Goal: Information Seeking & Learning: Learn about a topic

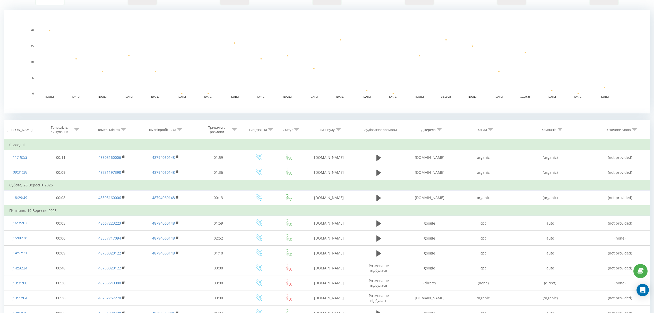
scroll to position [103, 0]
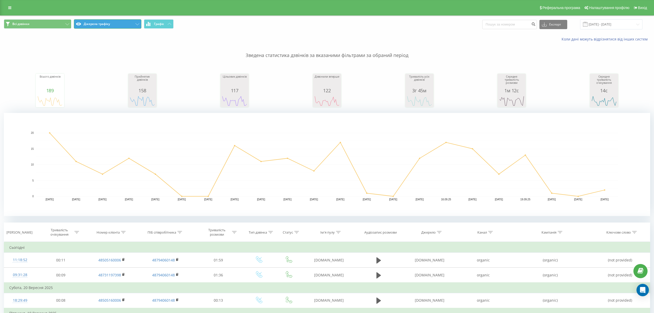
click at [110, 24] on button "Джерела трафіку" at bounding box center [107, 23] width 67 height 9
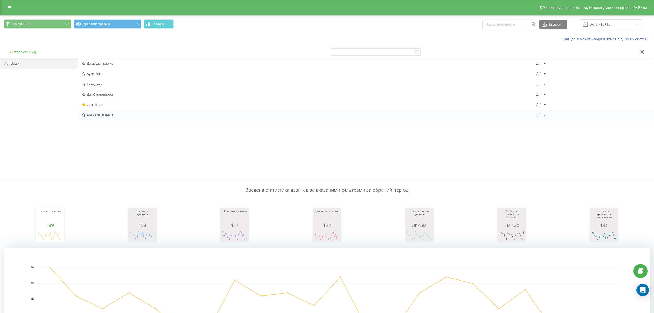
click at [98, 116] on span "AI-аналіз дзвінків" at bounding box center [309, 115] width 454 height 4
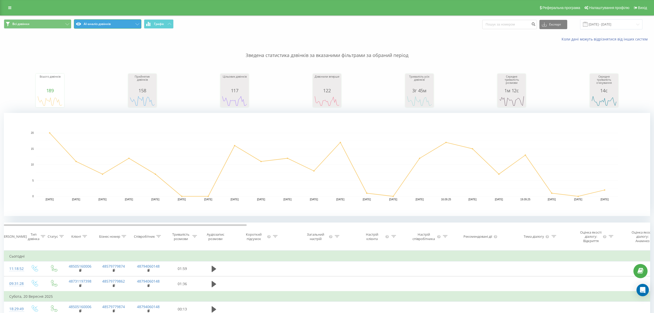
click at [131, 23] on button "AI-аналіз дзвінків" at bounding box center [107, 23] width 67 height 9
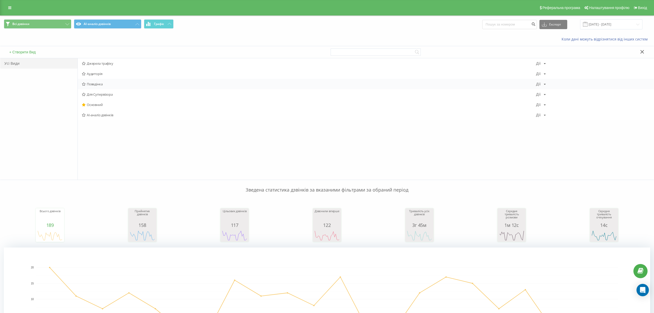
click at [95, 84] on span "Поведінка" at bounding box center [309, 84] width 454 height 4
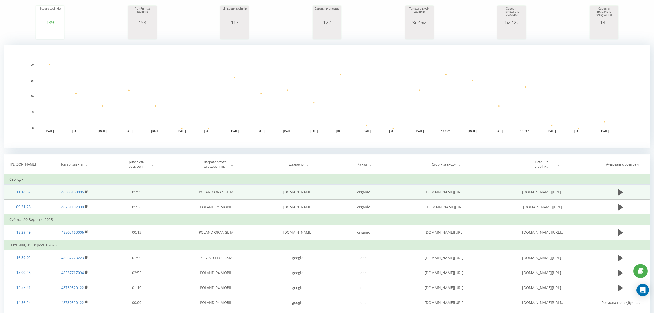
scroll to position [68, 0]
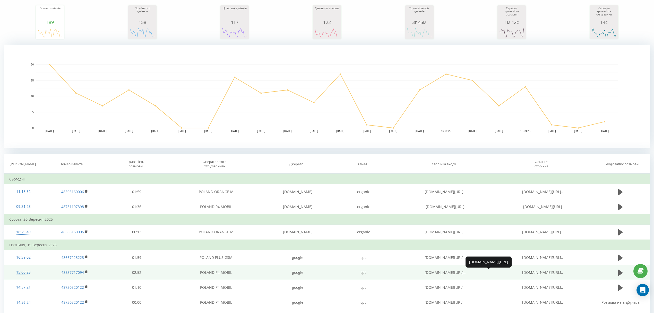
click at [532, 271] on span "regulservis.pl/?gad_sour..." at bounding box center [542, 272] width 41 height 5
click at [548, 272] on span "regulservis.pl/?gad_sour..." at bounding box center [542, 272] width 41 height 5
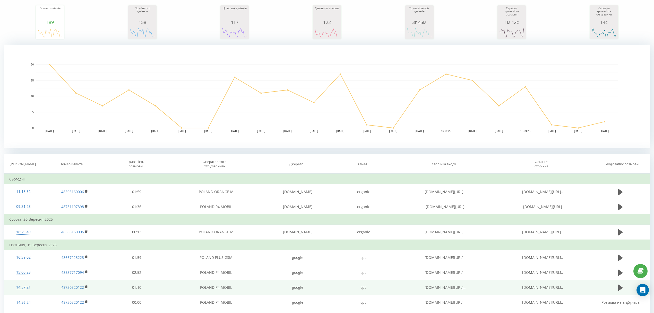
click at [543, 285] on span "regulservis.pl/drukarki-..." at bounding box center [542, 286] width 41 height 5
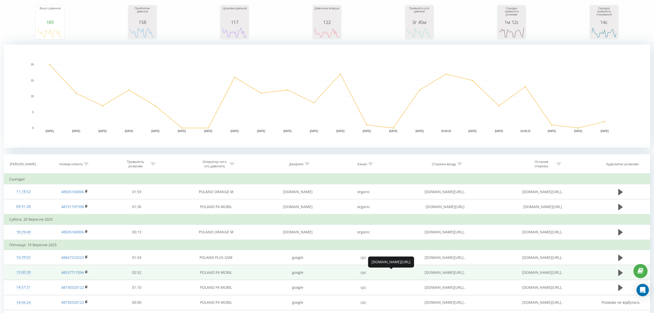
click at [444, 272] on span "regulservis.pl/?gad_sour..." at bounding box center [444, 272] width 41 height 5
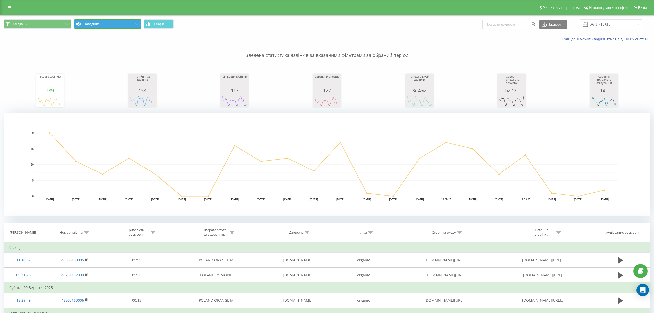
click at [116, 22] on button "Поведінка" at bounding box center [107, 23] width 67 height 9
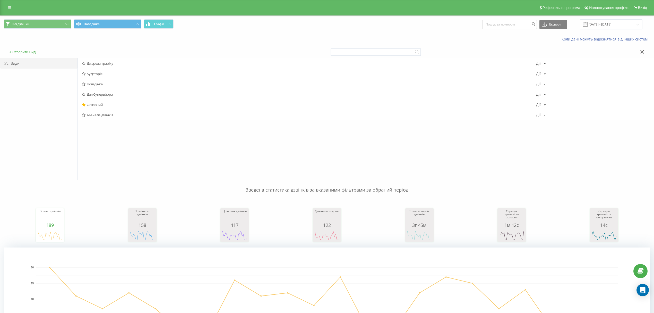
click at [93, 63] on span "Джерела трафіку" at bounding box center [309, 64] width 454 height 4
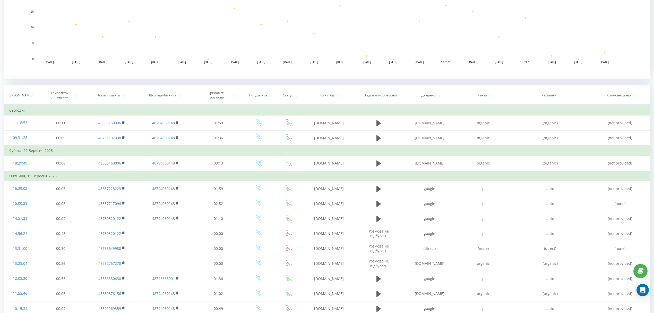
scroll to position [137, 0]
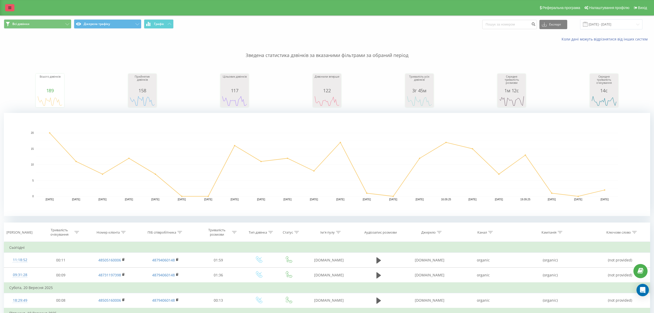
click at [10, 5] on link at bounding box center [9, 7] width 9 height 7
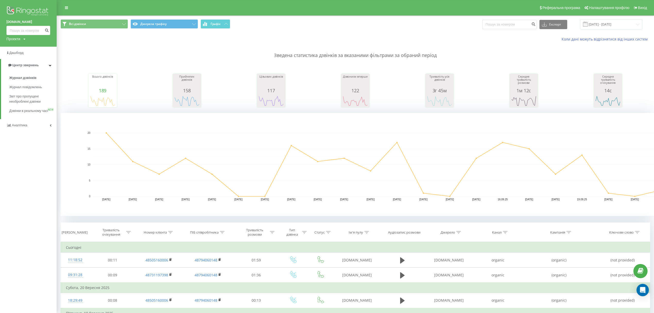
click at [17, 21] on link "[DOMAIN_NAME]" at bounding box center [28, 21] width 44 height 5
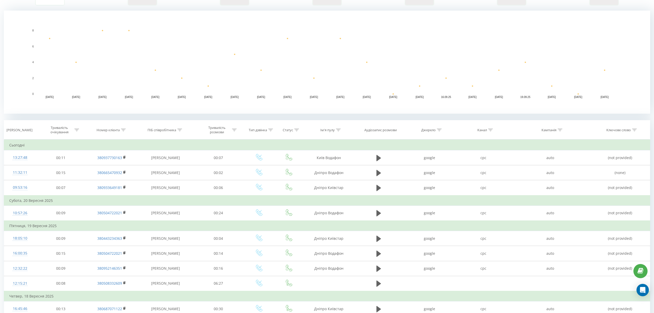
scroll to position [103, 0]
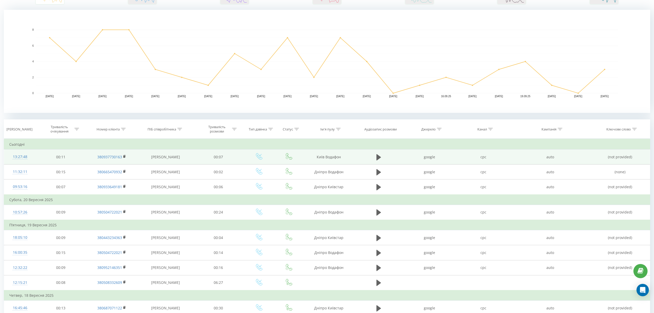
click at [215, 155] on td "00:07" at bounding box center [218, 156] width 50 height 15
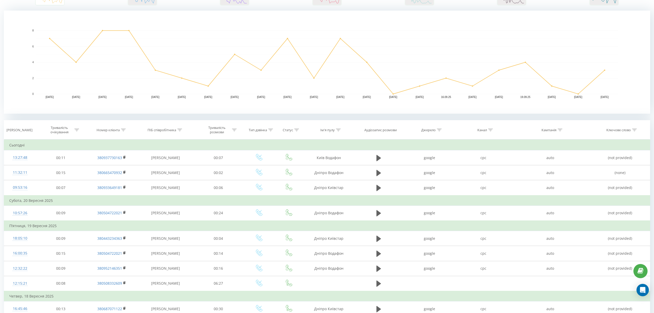
scroll to position [102, 0]
click at [234, 128] on icon at bounding box center [234, 129] width 5 height 3
click at [216, 129] on div "Тривалість розмови" at bounding box center [217, 129] width 28 height 9
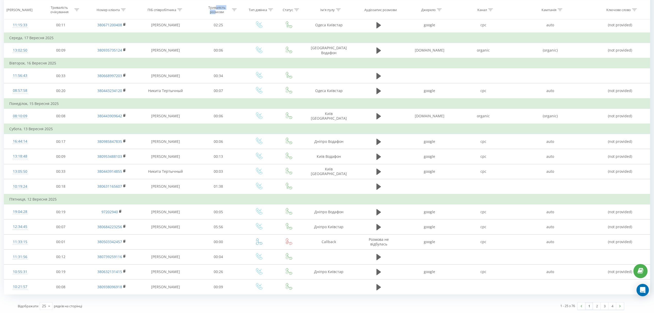
scroll to position [417, 0]
click at [50, 303] on icon at bounding box center [49, 305] width 8 height 10
click at [44, 299] on span "100" at bounding box center [45, 297] width 6 height 5
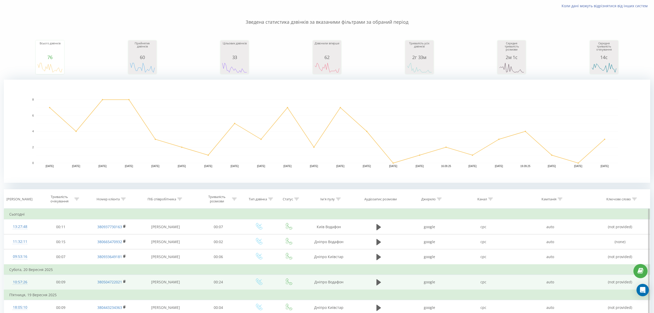
scroll to position [33, 0]
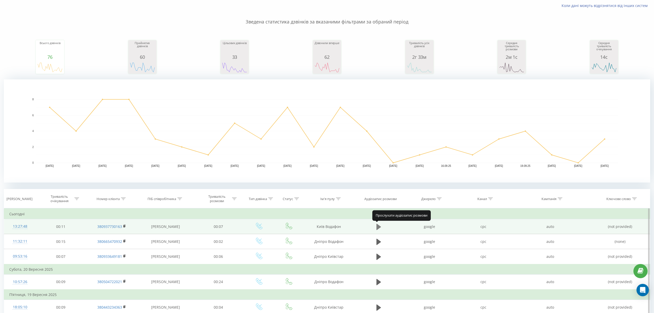
click at [377, 226] on icon at bounding box center [378, 226] width 5 height 6
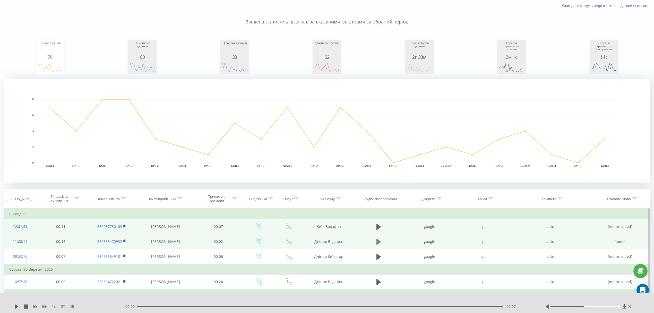
click at [376, 241] on icon at bounding box center [378, 241] width 5 height 6
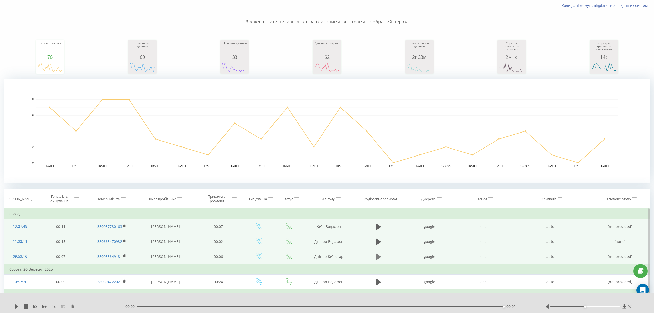
click at [378, 256] on icon at bounding box center [378, 256] width 5 height 6
click at [378, 257] on icon at bounding box center [377, 257] width 2 height 6
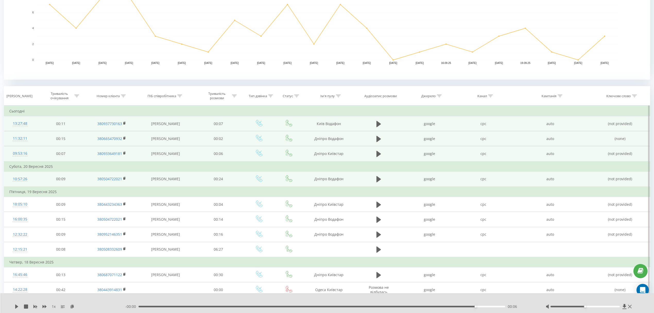
scroll to position [136, 0]
click at [377, 178] on icon at bounding box center [378, 179] width 5 height 6
click at [16, 305] on icon at bounding box center [17, 306] width 4 height 4
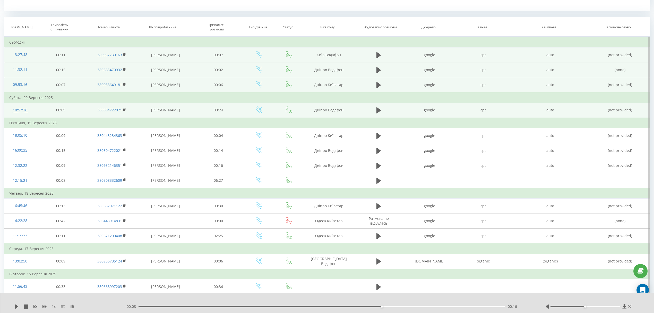
scroll to position [205, 0]
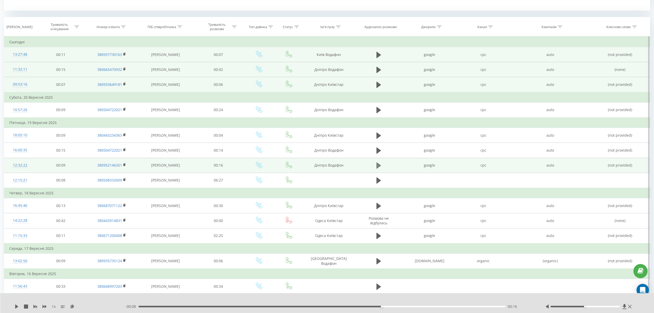
click at [376, 166] on icon at bounding box center [378, 165] width 5 height 6
click at [16, 306] on icon at bounding box center [15, 306] width 1 height 4
click at [321, 165] on td "Дніпро Водафон" at bounding box center [329, 165] width 52 height 15
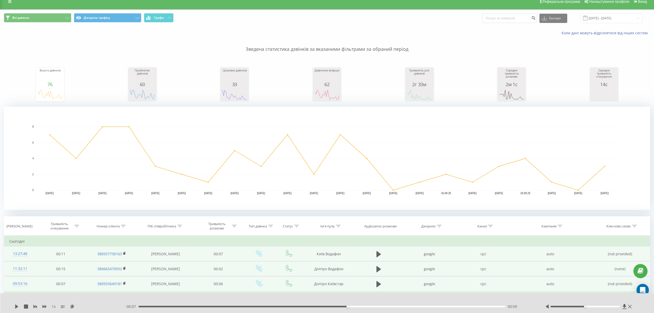
scroll to position [0, 0]
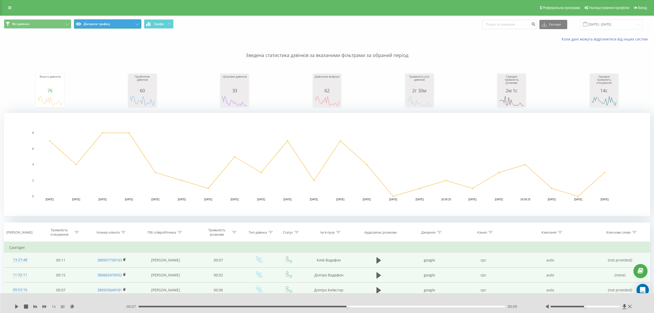
click at [113, 24] on button "Джерела трафіку" at bounding box center [107, 23] width 67 height 9
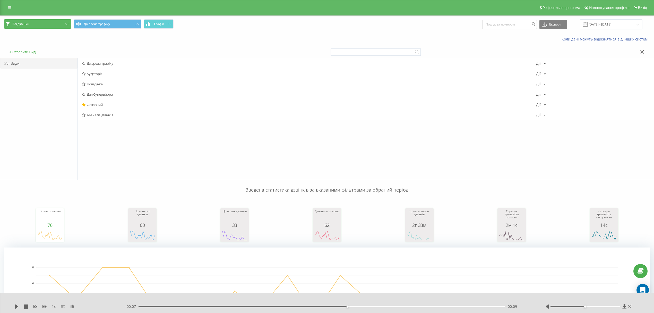
click at [58, 26] on button "Всі дзвінки" at bounding box center [37, 23] width 67 height 9
click at [114, 147] on span "AI-аналіз. Проблемні дзвінки" at bounding box center [309, 146] width 454 height 4
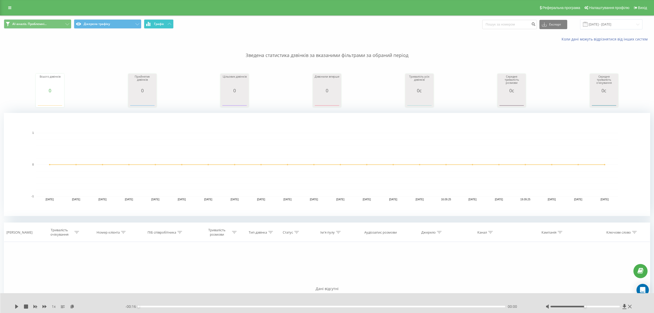
click at [161, 24] on span "Графік" at bounding box center [159, 24] width 10 height 4
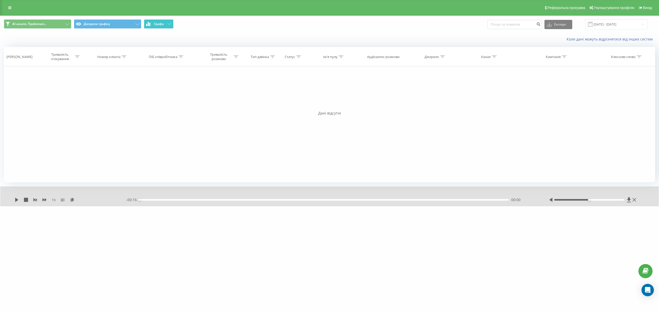
click at [162, 24] on span "Графік" at bounding box center [159, 24] width 10 height 4
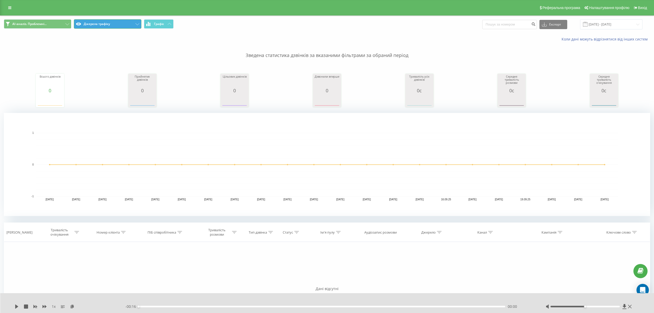
click at [119, 26] on button "Джерела трафіку" at bounding box center [107, 23] width 67 height 9
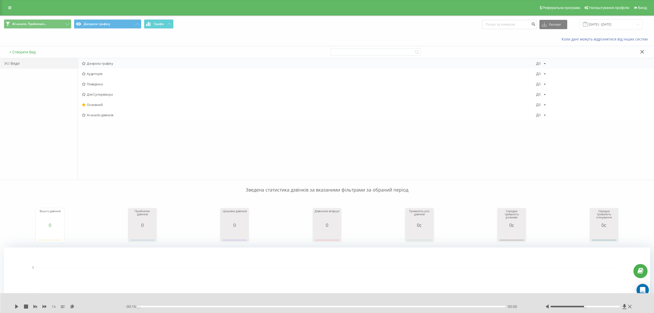
click at [97, 62] on span "Джерела трафіку" at bounding box center [309, 64] width 454 height 4
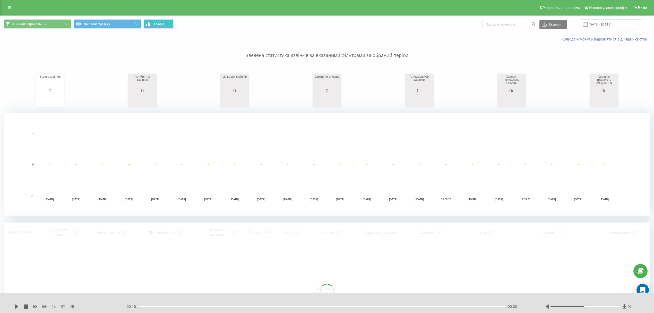
click at [167, 24] on button "Графік" at bounding box center [159, 23] width 30 height 9
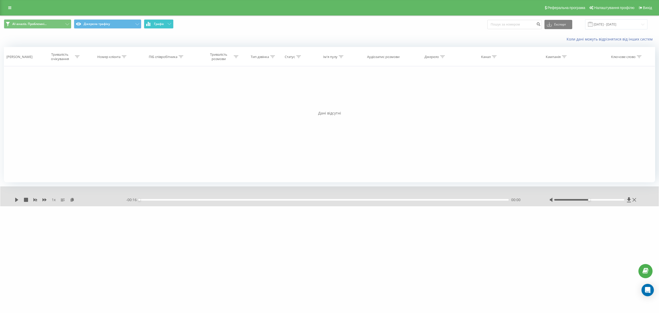
click at [170, 23] on icon at bounding box center [170, 24] width 4 height 2
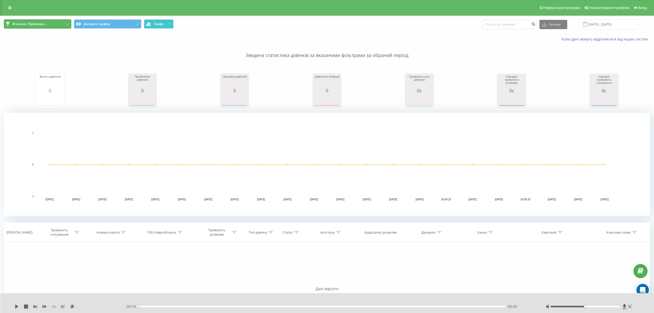
click at [67, 21] on button "AI-аналіз. Проблемні..." at bounding box center [37, 23] width 67 height 9
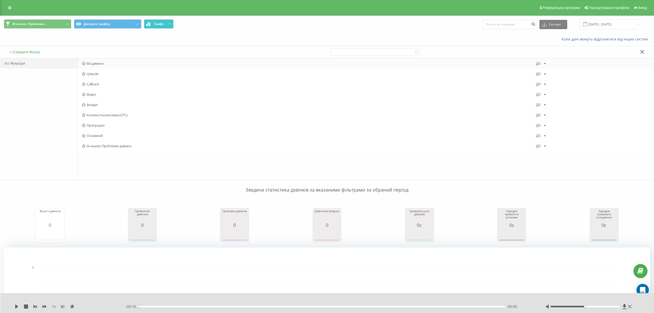
click at [93, 61] on div "Всі дзвінки Дії Редагувати Копіювати Видалити За замовчуванням Поділитися" at bounding box center [366, 63] width 576 height 10
click at [95, 62] on span "Всі дзвінки" at bounding box center [309, 64] width 454 height 4
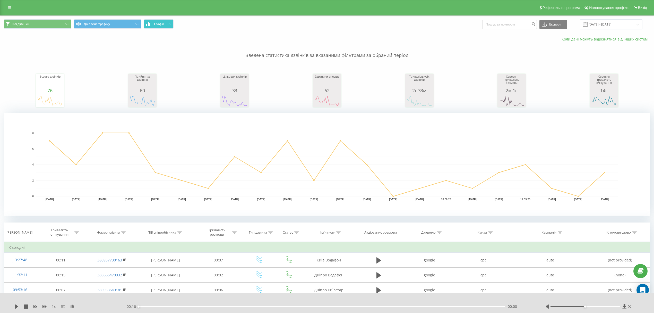
click at [574, 38] on link "Коли дані можуть відрізнятися вiд інших систем" at bounding box center [605, 39] width 89 height 5
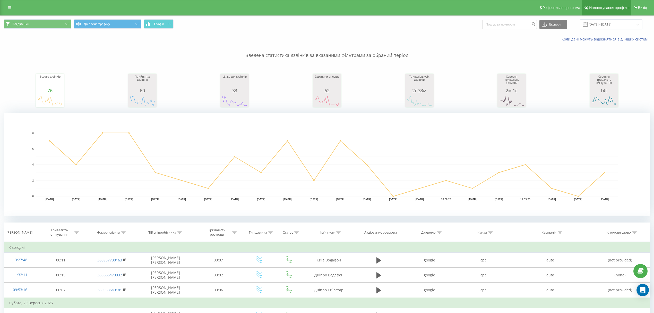
click at [599, 7] on span "Налаштування профілю" at bounding box center [609, 8] width 40 height 4
click at [62, 24] on button "Всі дзвінки" at bounding box center [37, 23] width 67 height 9
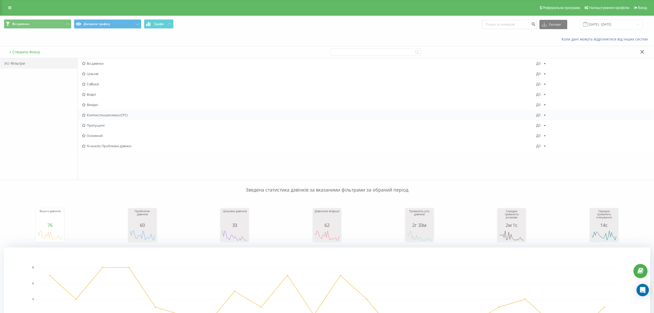
click at [97, 116] on span "Контекстна реклама (CPC)" at bounding box center [309, 115] width 454 height 4
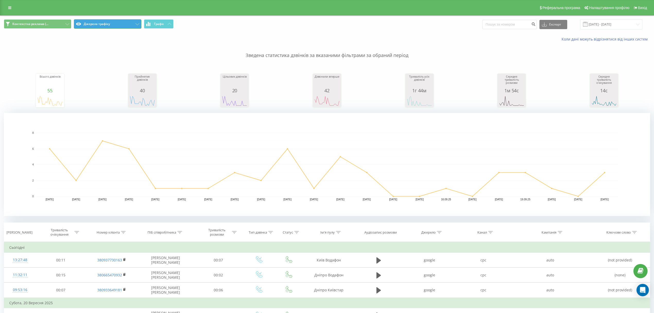
click at [136, 25] on icon at bounding box center [137, 24] width 4 height 2
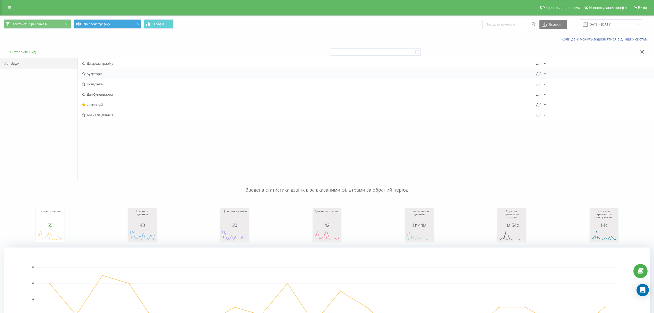
click at [94, 74] on span "Аудиторія" at bounding box center [309, 74] width 454 height 4
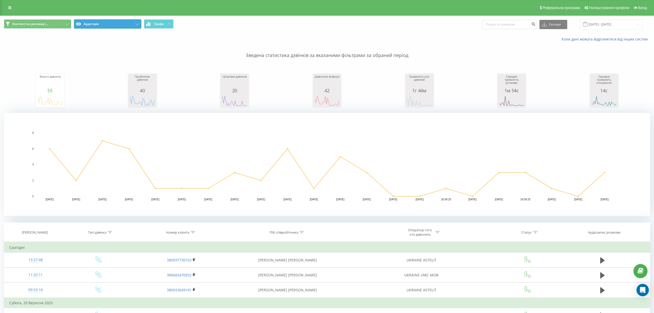
click at [136, 24] on icon at bounding box center [137, 24] width 4 height 2
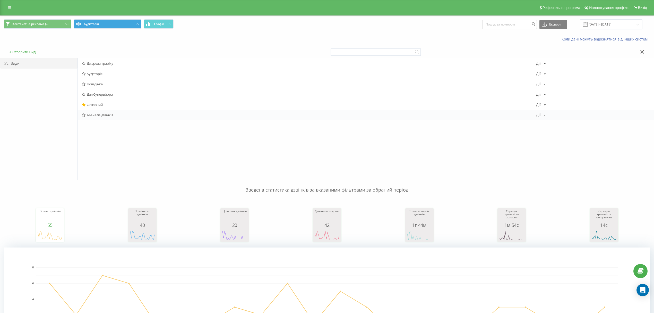
click at [96, 115] on span "AI-аналіз дзвінків" at bounding box center [309, 115] width 454 height 4
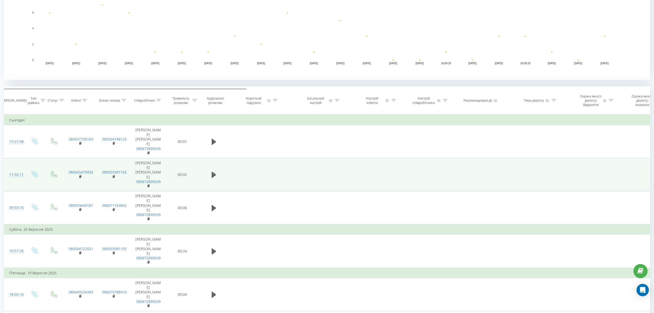
scroll to position [136, 0]
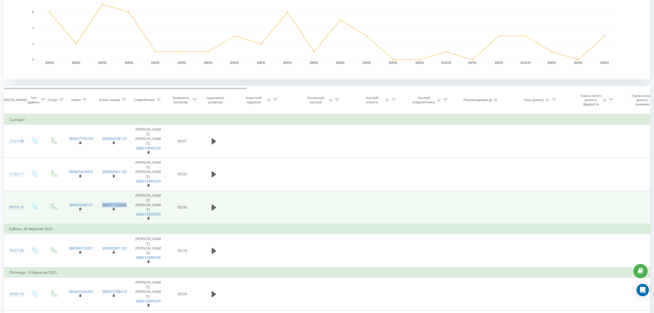
drag, startPoint x: 129, startPoint y: 198, endPoint x: 102, endPoint y: 198, distance: 26.8
click at [102, 198] on td "380671163842" at bounding box center [113, 206] width 33 height 33
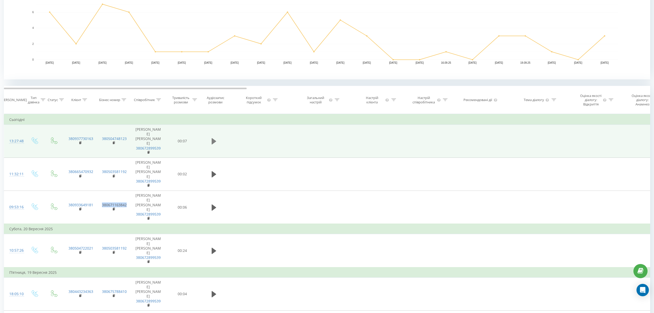
click at [213, 144] on icon at bounding box center [214, 141] width 5 height 6
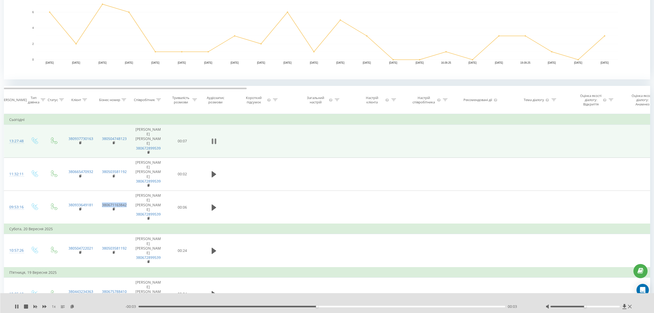
click at [213, 142] on icon at bounding box center [214, 140] width 5 height 7
drag, startPoint x: 131, startPoint y: 140, endPoint x: 101, endPoint y: 141, distance: 30.4
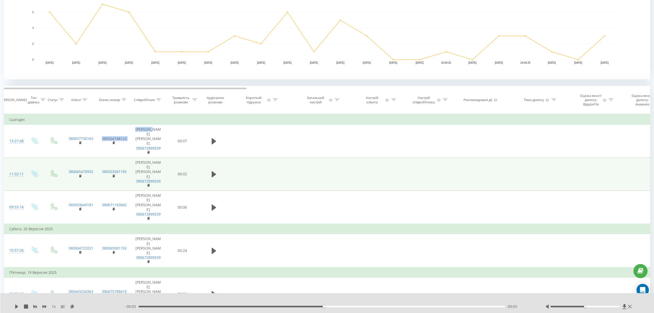
copy tr "380504748123 Мельник"
drag, startPoint x: 127, startPoint y: 169, endPoint x: 101, endPoint y: 170, distance: 25.8
click at [101, 170] on td "380503581192" at bounding box center [113, 174] width 33 height 33
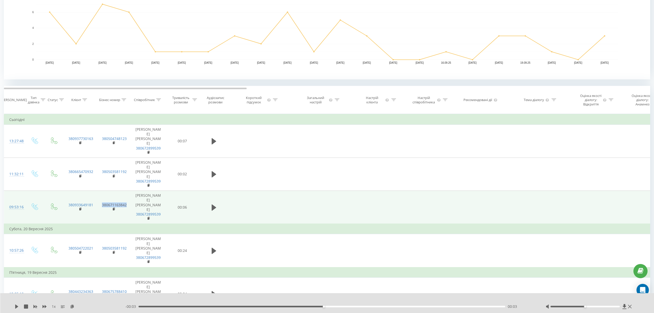
drag, startPoint x: 128, startPoint y: 199, endPoint x: 99, endPoint y: 197, distance: 28.9
click at [99, 197] on td "380671163842" at bounding box center [113, 206] width 33 height 33
copy link "380671163842"
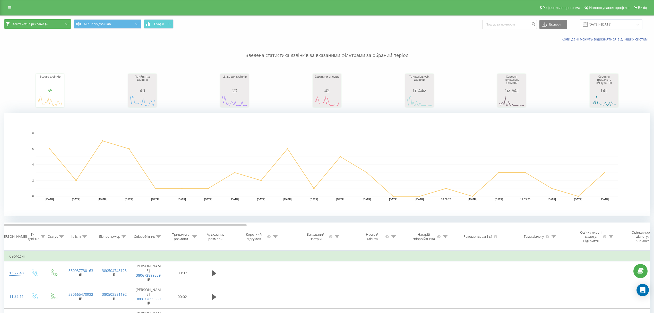
click at [24, 25] on span "Контекстна реклама (..." at bounding box center [30, 24] width 36 height 4
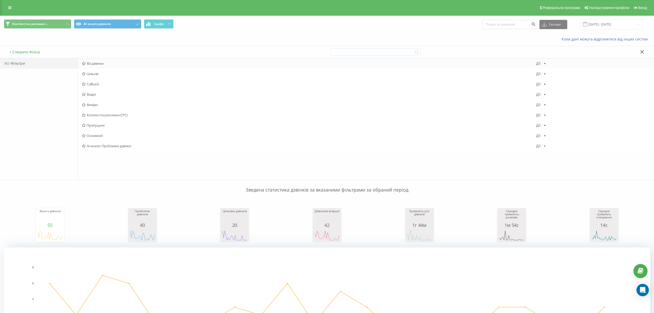
click at [100, 63] on span "Всі дзвінки" at bounding box center [309, 64] width 454 height 4
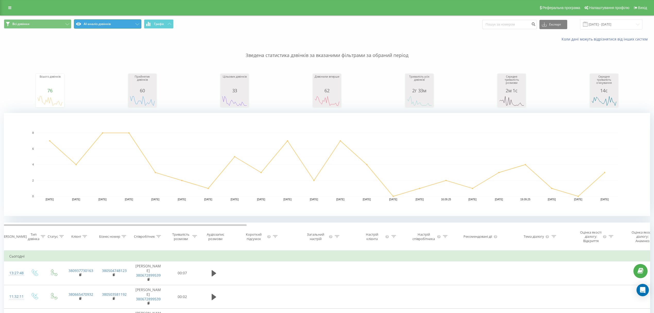
click at [134, 25] on button "AI-аналіз дзвінків" at bounding box center [107, 23] width 67 height 9
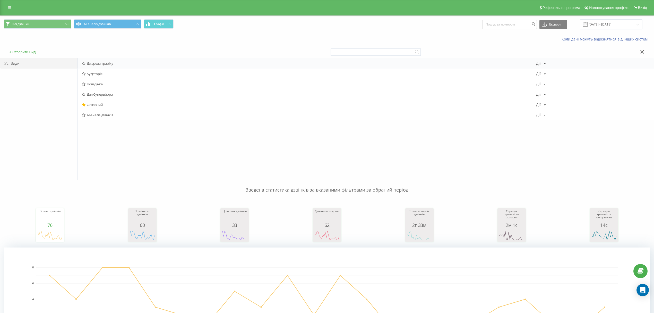
click at [96, 63] on span "Джерела трафіку" at bounding box center [309, 64] width 454 height 4
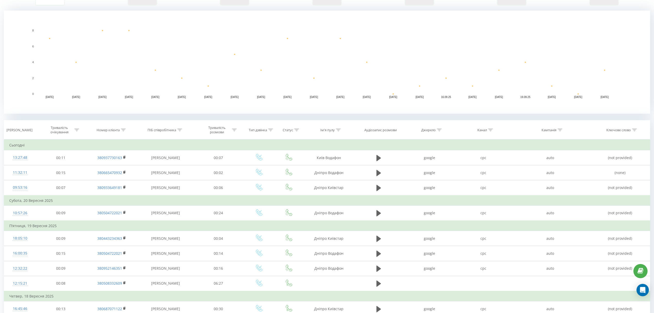
scroll to position [102, 0]
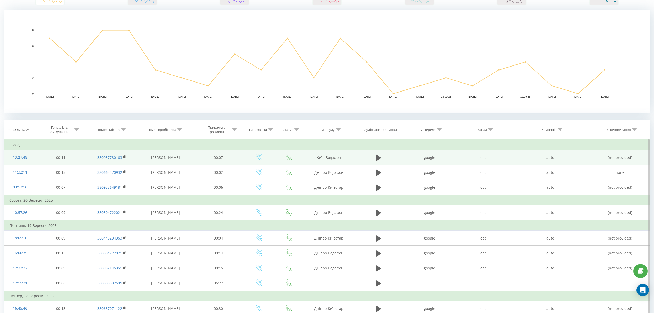
click at [429, 155] on td "google" at bounding box center [430, 157] width 54 height 15
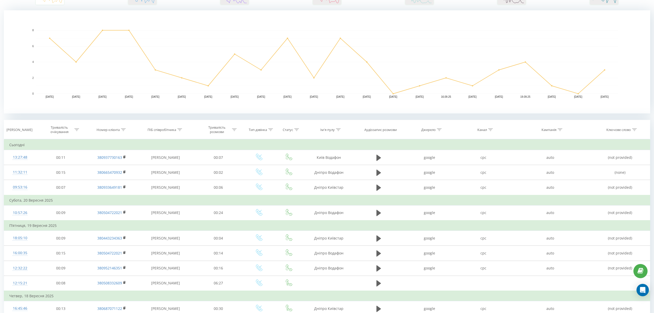
click at [559, 128] on icon at bounding box center [560, 129] width 5 height 3
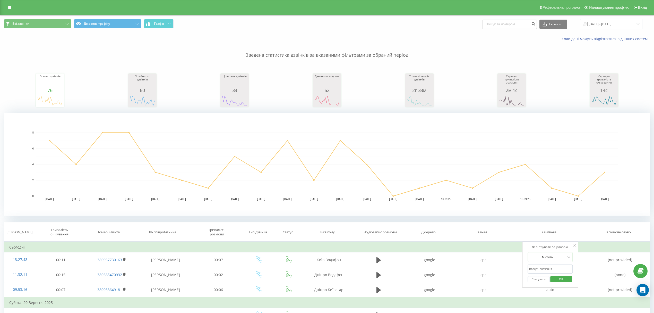
scroll to position [0, 0]
click at [137, 24] on icon at bounding box center [137, 24] width 4 height 2
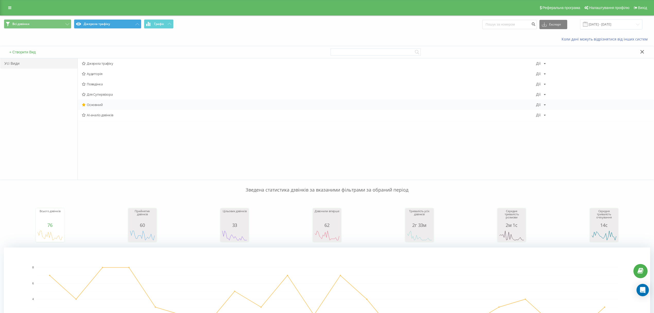
click at [95, 105] on span "Основний" at bounding box center [309, 105] width 454 height 4
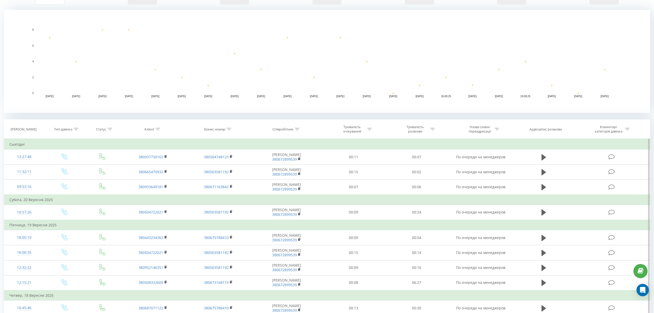
scroll to position [102, 0]
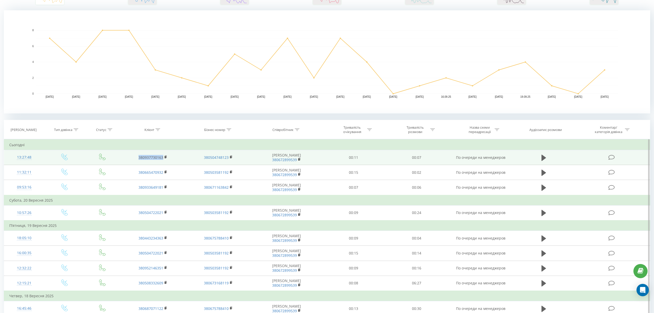
drag, startPoint x: 138, startPoint y: 154, endPoint x: 163, endPoint y: 157, distance: 24.8
click at [163, 157] on td "380937730163" at bounding box center [153, 157] width 66 height 15
click at [610, 155] on icon at bounding box center [611, 156] width 6 height 5
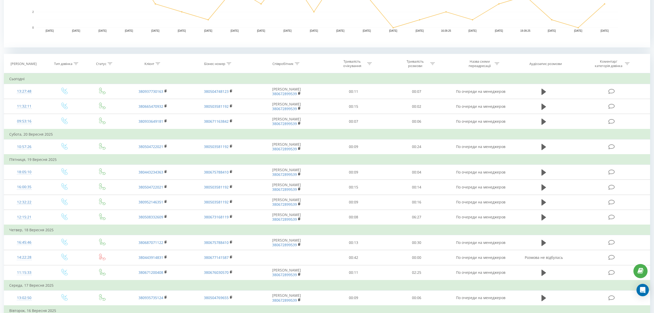
scroll to position [157, 0]
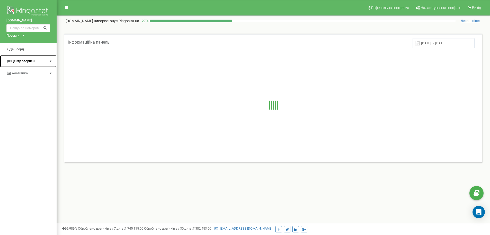
click at [26, 61] on span "Центр звернень" at bounding box center [23, 61] width 25 height 4
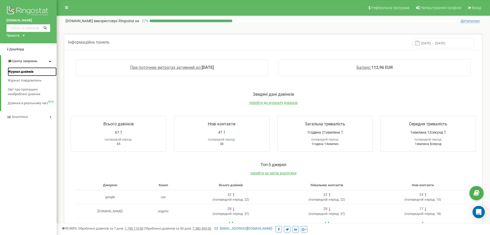
click at [22, 71] on span "Журнал дзвінків" at bounding box center [21, 71] width 26 height 5
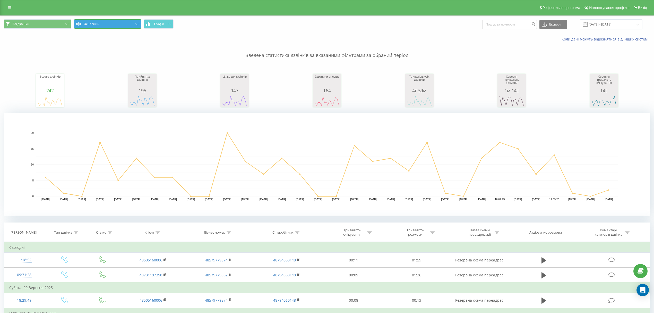
click at [114, 23] on button "Основний" at bounding box center [107, 23] width 67 height 9
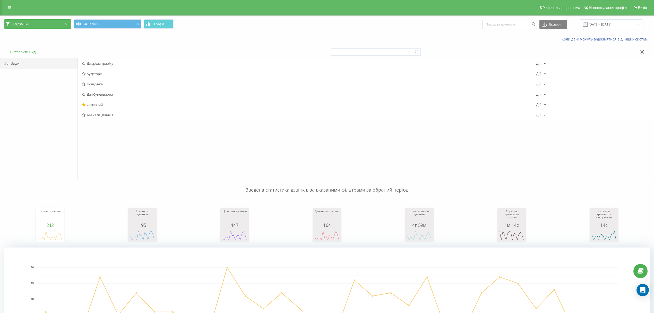
click at [62, 23] on button "Всі дзвінки" at bounding box center [37, 23] width 67 height 9
drag, startPoint x: 94, startPoint y: 63, endPoint x: 96, endPoint y: 56, distance: 8.0
click at [94, 63] on span "Всі дзвінки" at bounding box center [309, 64] width 454 height 4
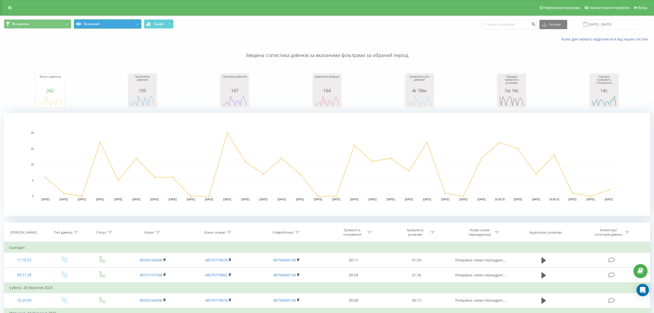
click at [135, 26] on button "Основний" at bounding box center [107, 23] width 67 height 9
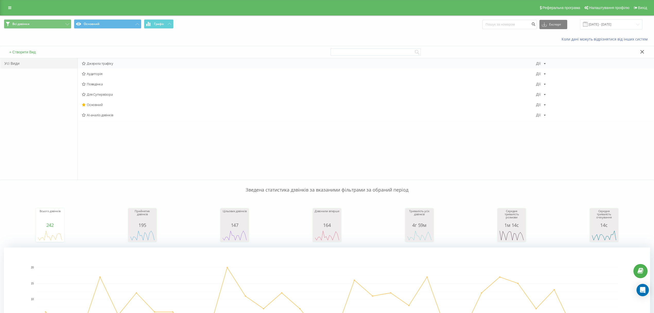
click at [96, 63] on span "Джерела трафіку" at bounding box center [309, 64] width 454 height 4
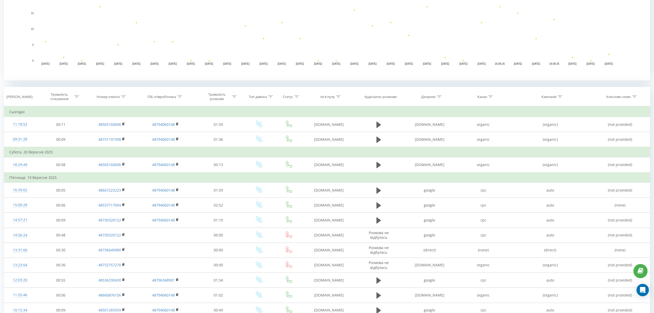
scroll to position [136, 0]
